Goal: Information Seeking & Learning: Find specific fact

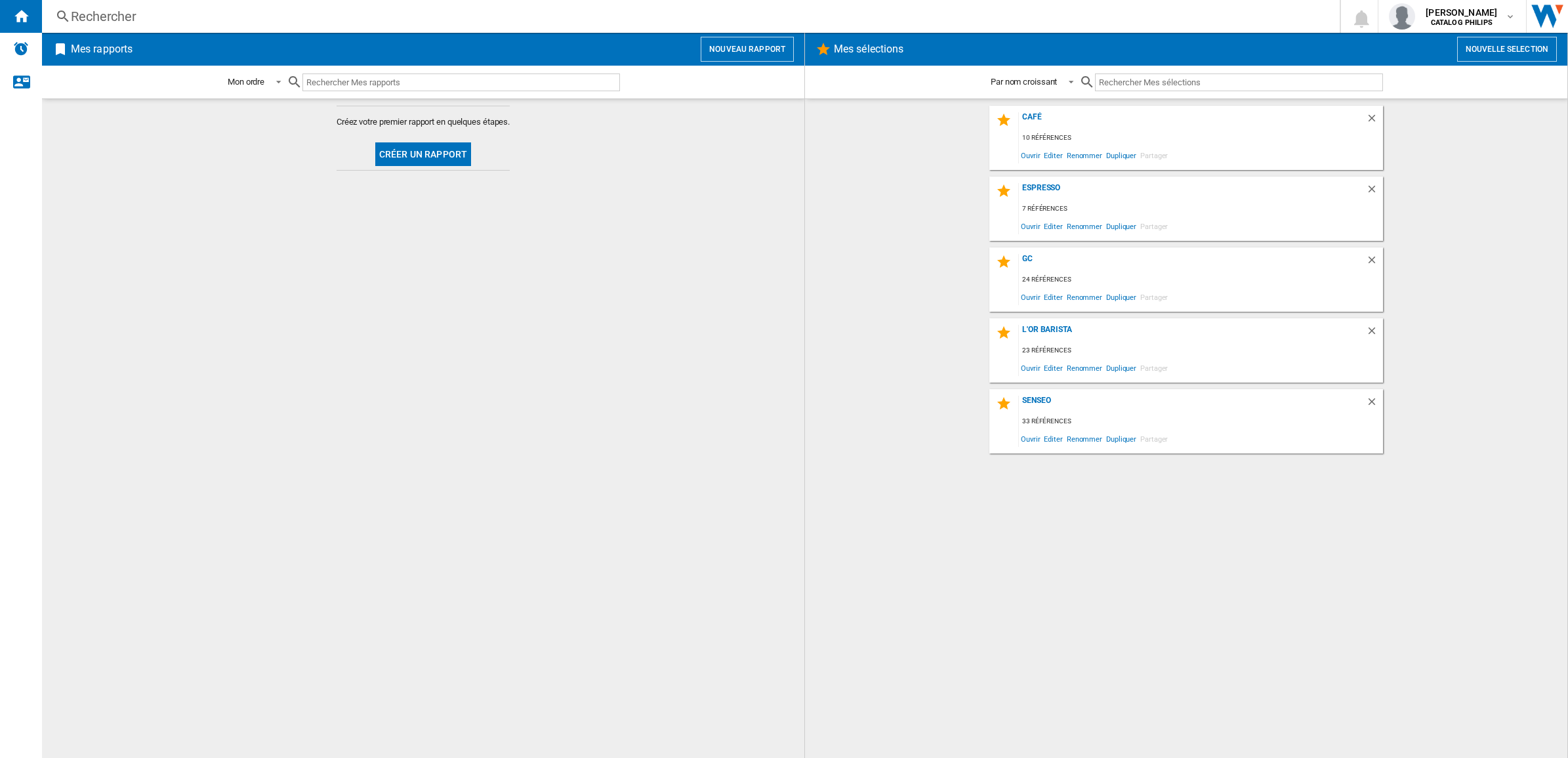
click at [217, 13] on div "Rechercher" at bounding box center [688, 17] width 1235 height 19
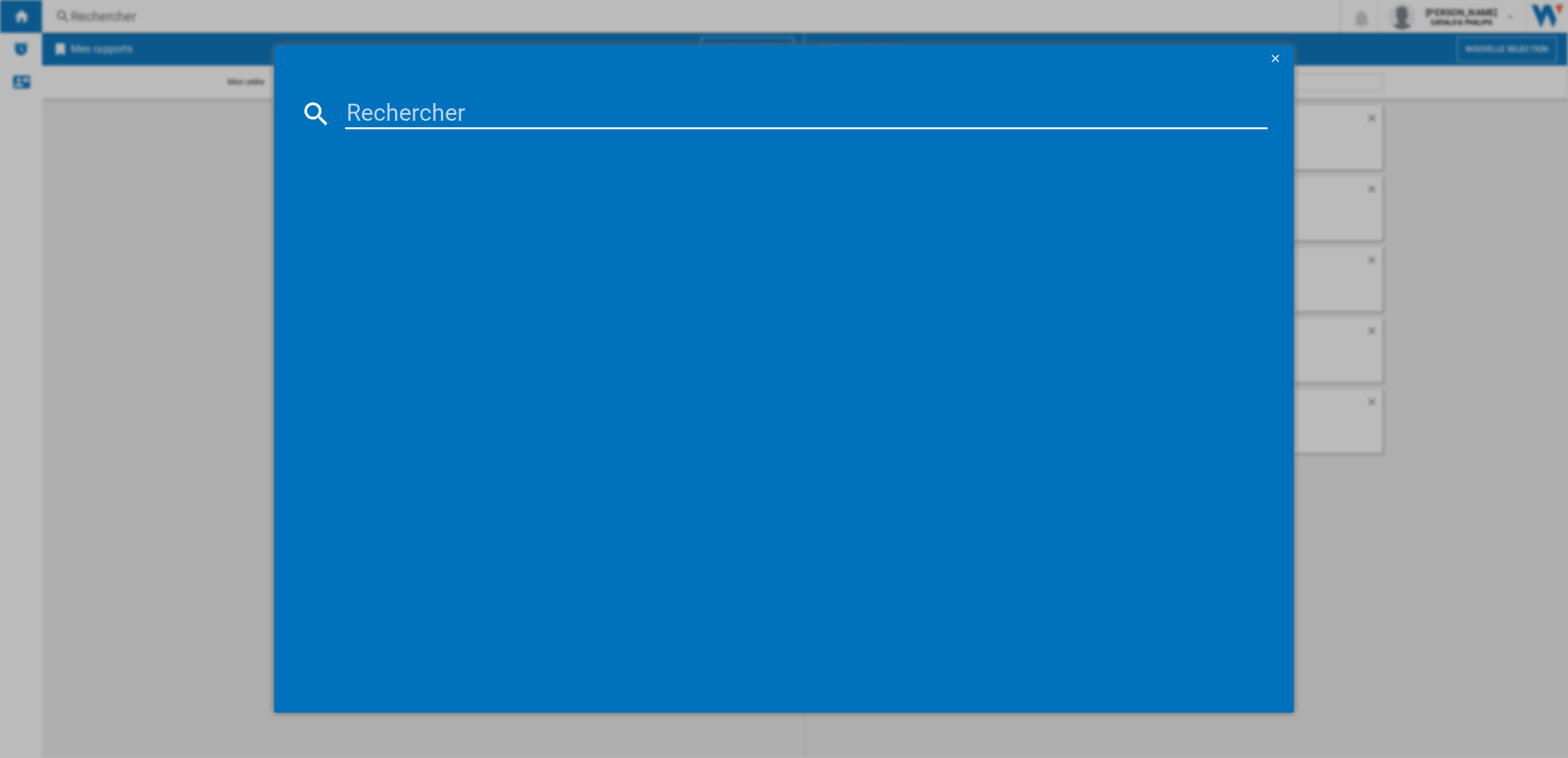
click at [418, 113] on input at bounding box center [806, 113] width 922 height 31
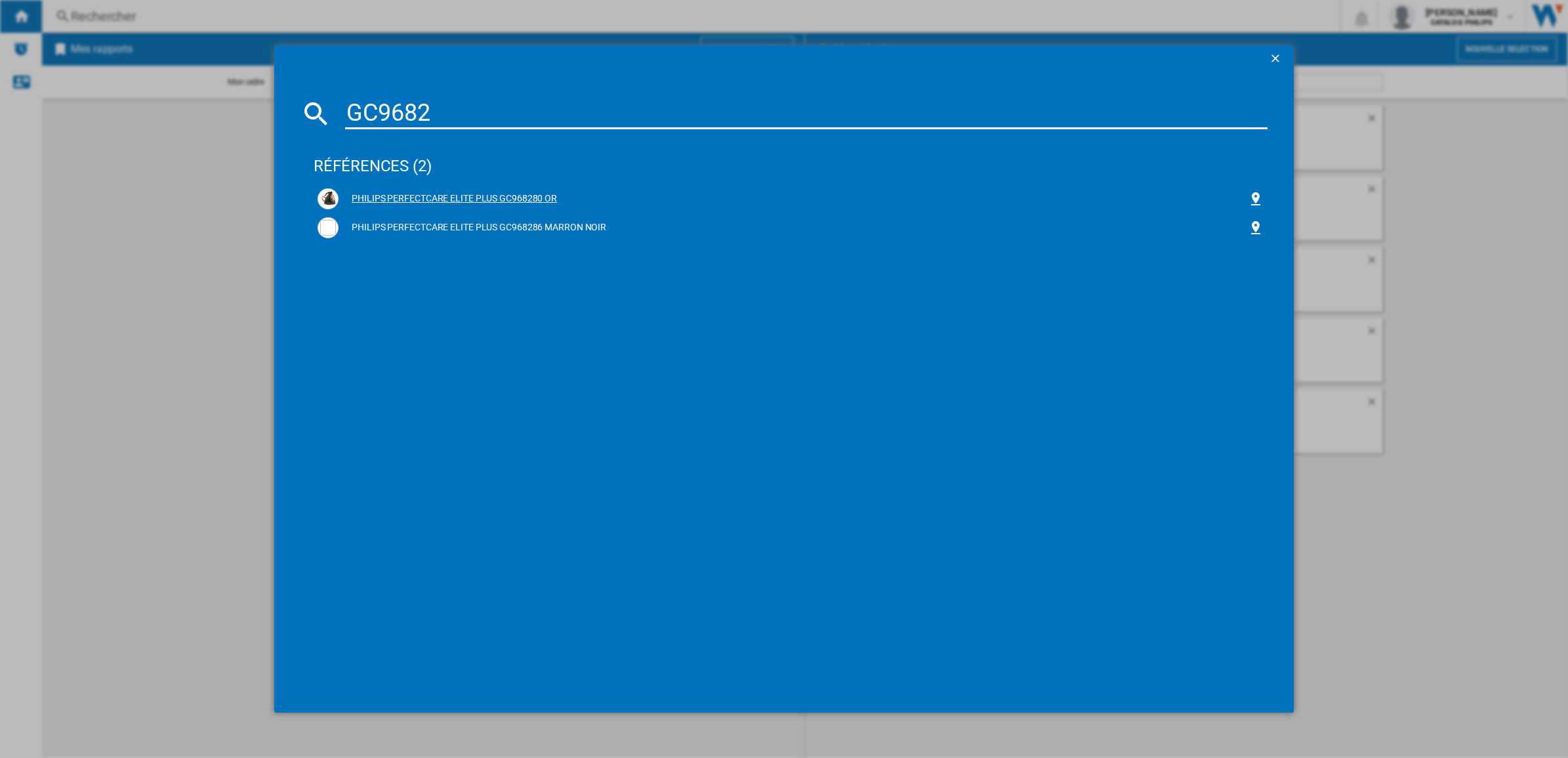
type input "GC9682"
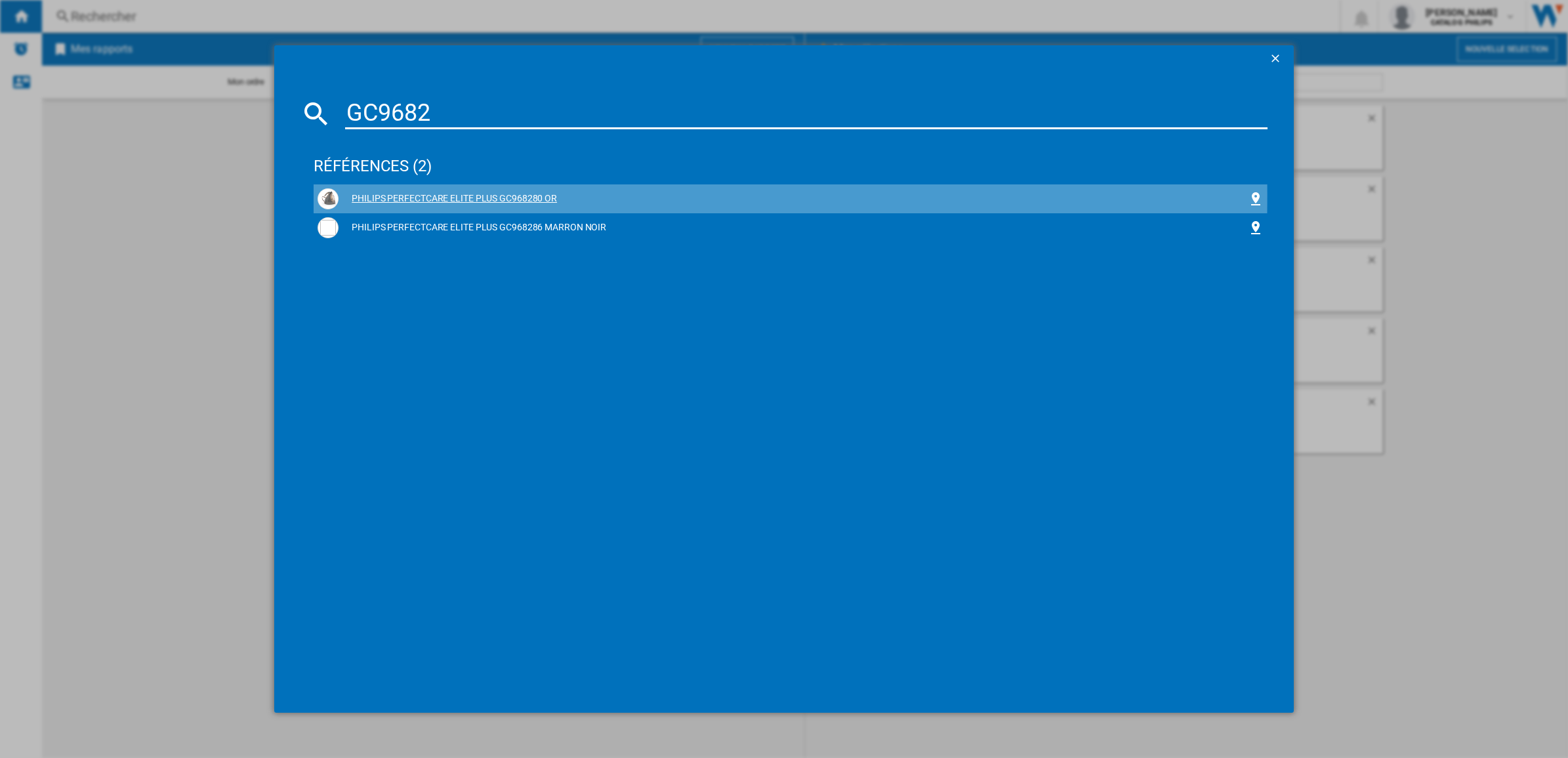
click at [422, 196] on div "PHILIPS PERFECTCARE ELITE PLUS GC968280 OR" at bounding box center [793, 199] width 910 height 13
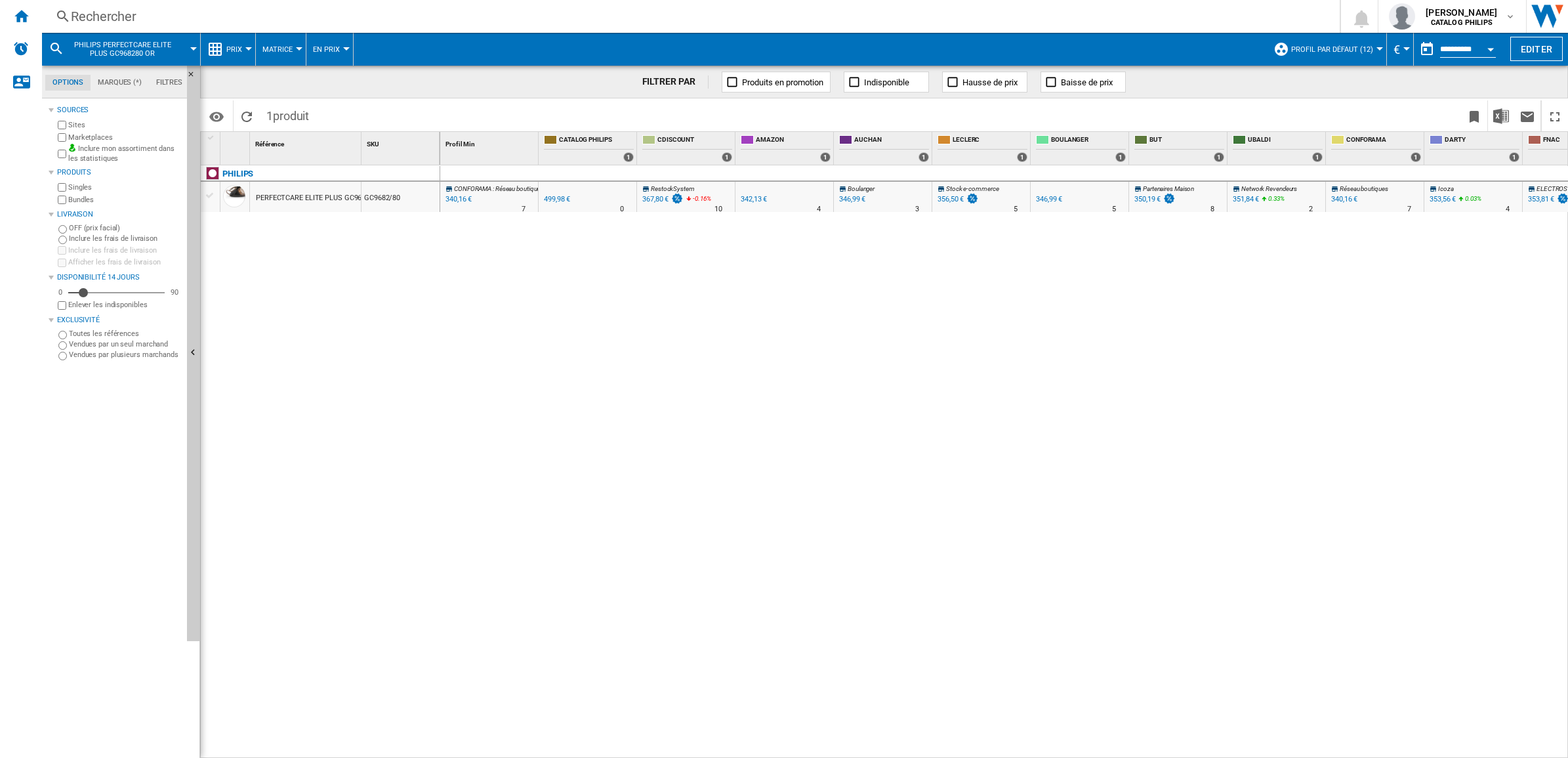
click at [67, 137] on div "Marketplaces" at bounding box center [118, 137] width 126 height 13
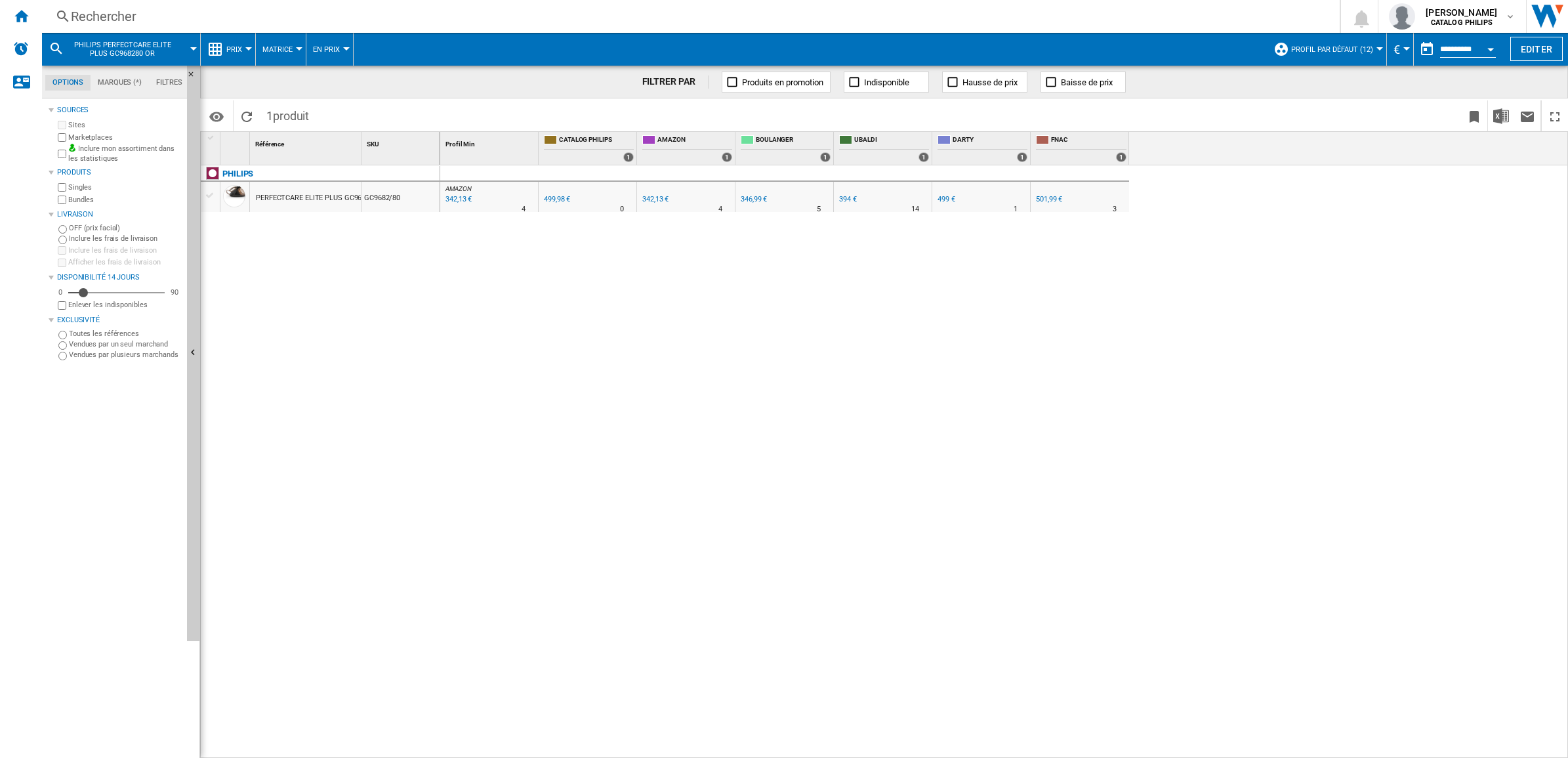
click at [292, 10] on div "Rechercher" at bounding box center [688, 17] width 1235 height 19
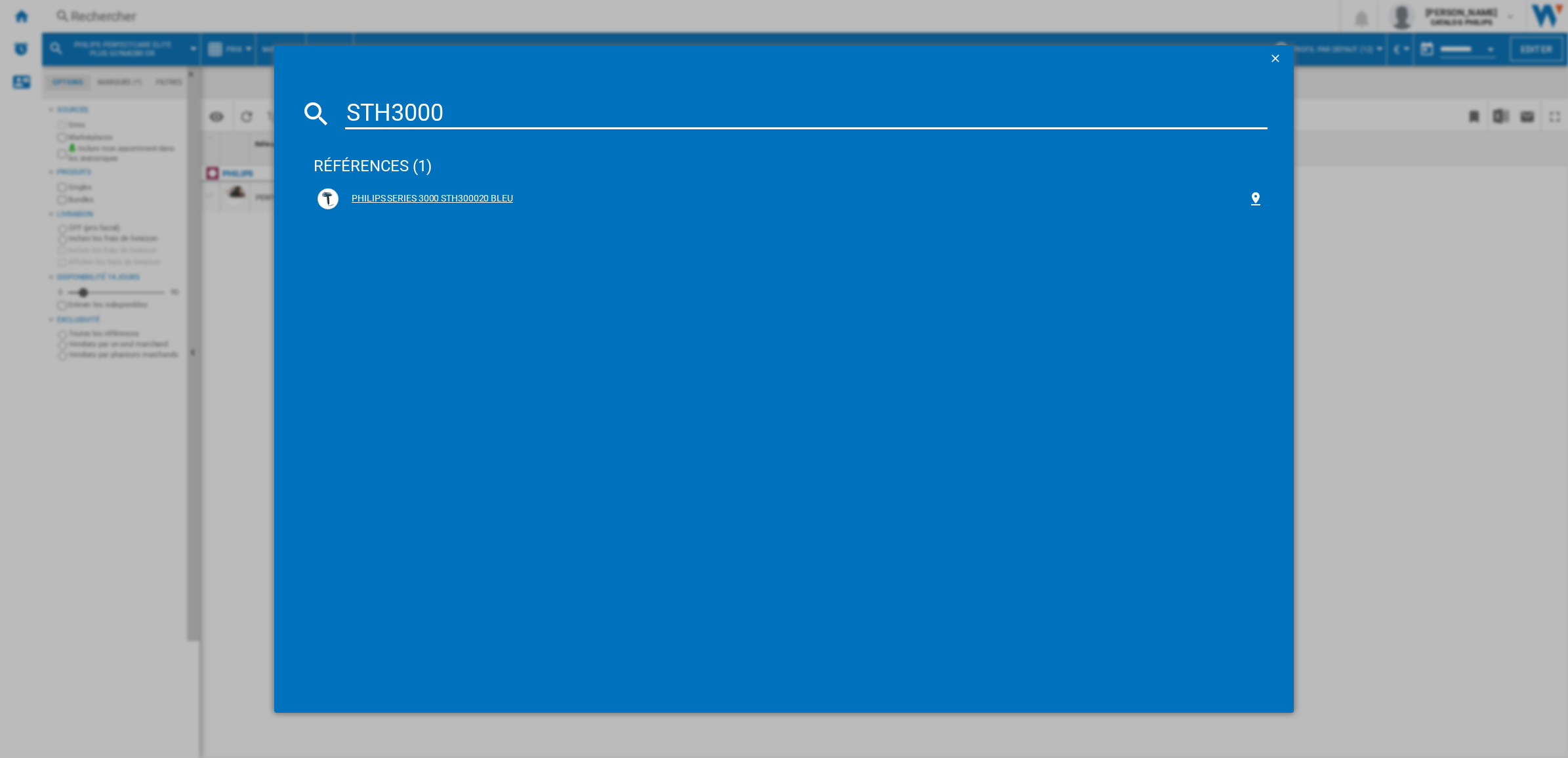
type input "STH3000"
click at [468, 192] on div "PHILIPS SERIES 3000 STH300020 BLEU" at bounding box center [793, 199] width 910 height 13
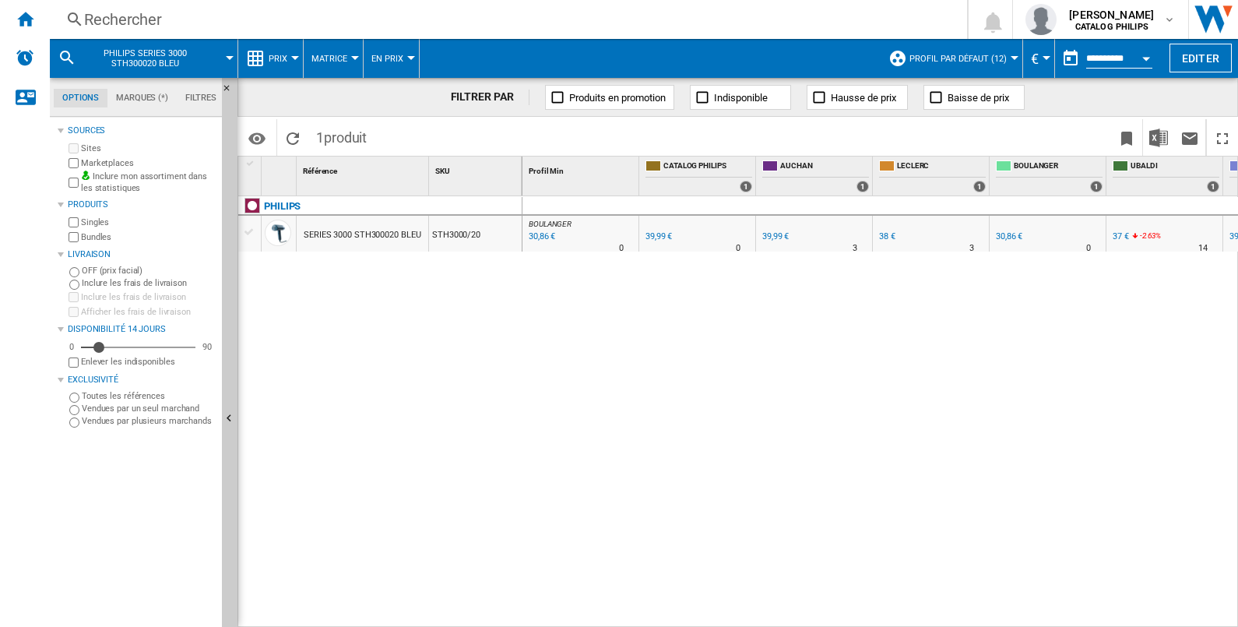
click at [307, 13] on div "Rechercher" at bounding box center [505, 20] width 842 height 22
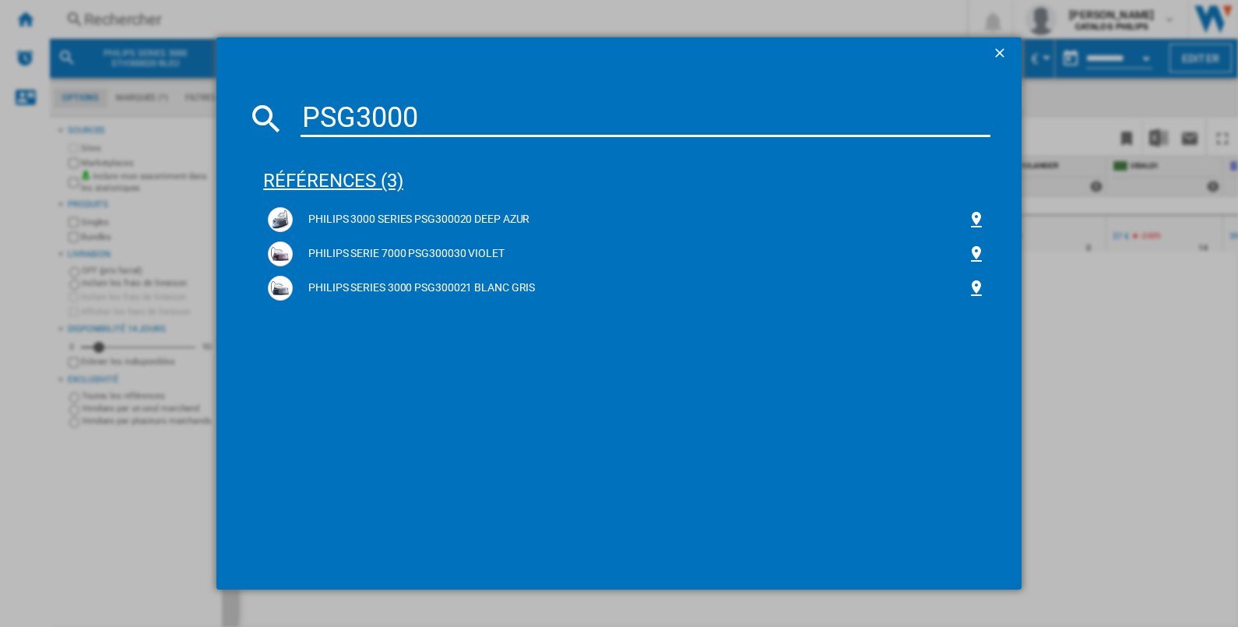
type input "PSG3000"
click at [343, 183] on div "références (3)" at bounding box center [626, 174] width 727 height 58
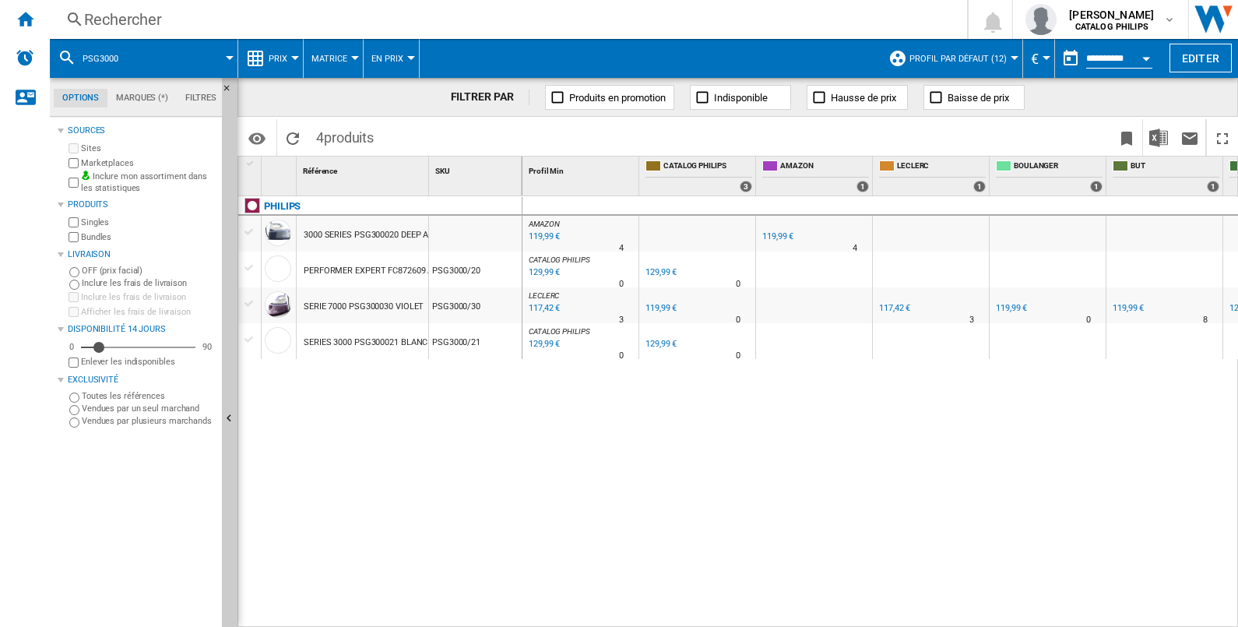
click at [332, 19] on div "Rechercher" at bounding box center [505, 20] width 842 height 22
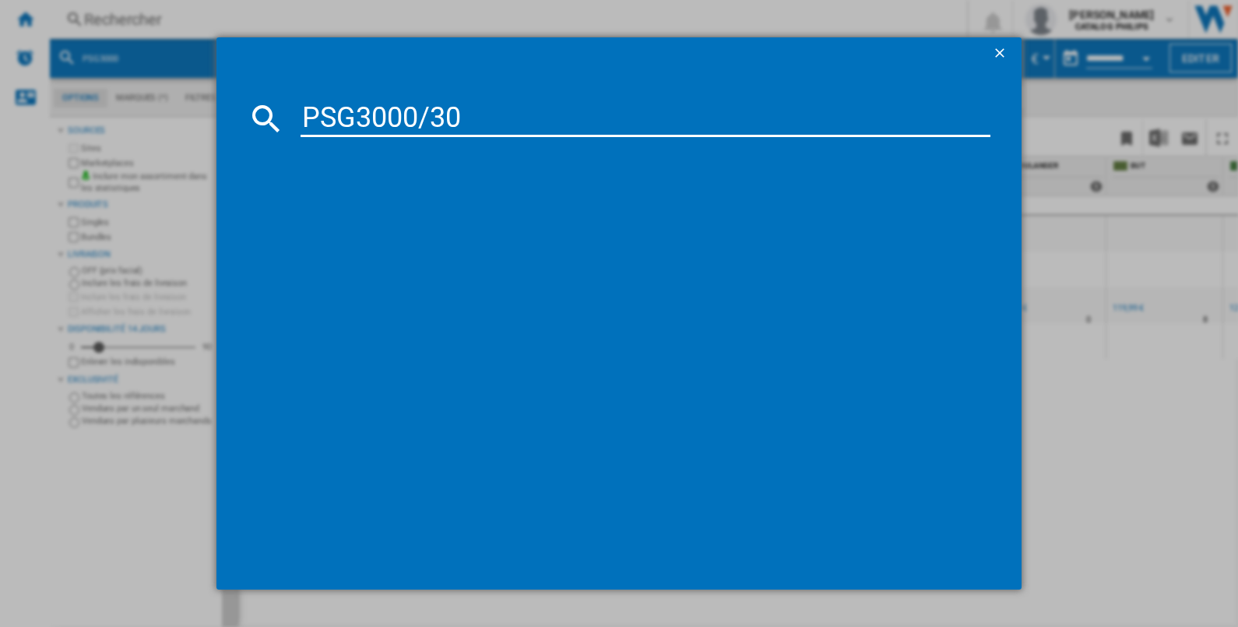
type input "PSG3000/30"
click at [381, 216] on div "PHILIPS SERIE 7000 PSG300030 VIOLET" at bounding box center [630, 220] width 674 height 16
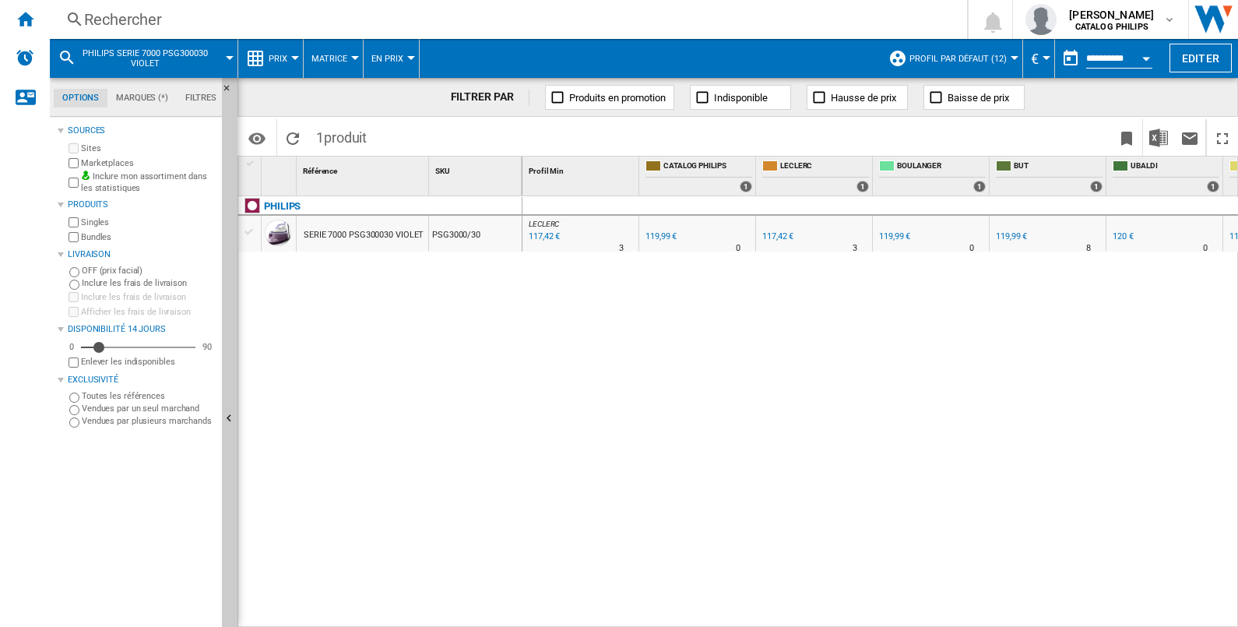
click at [539, 221] on span "LECLERC" at bounding box center [543, 223] width 30 height 9
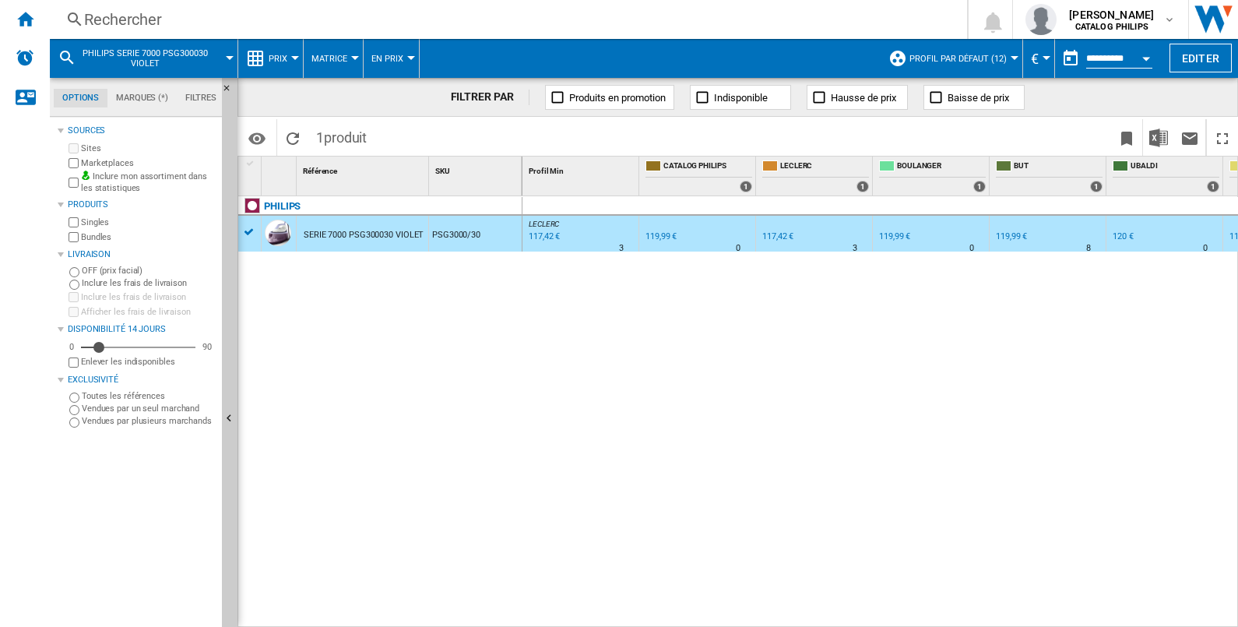
click at [541, 235] on div "117,42 €" at bounding box center [542, 237] width 33 height 16
